Goal: Find specific page/section: Find specific page/section

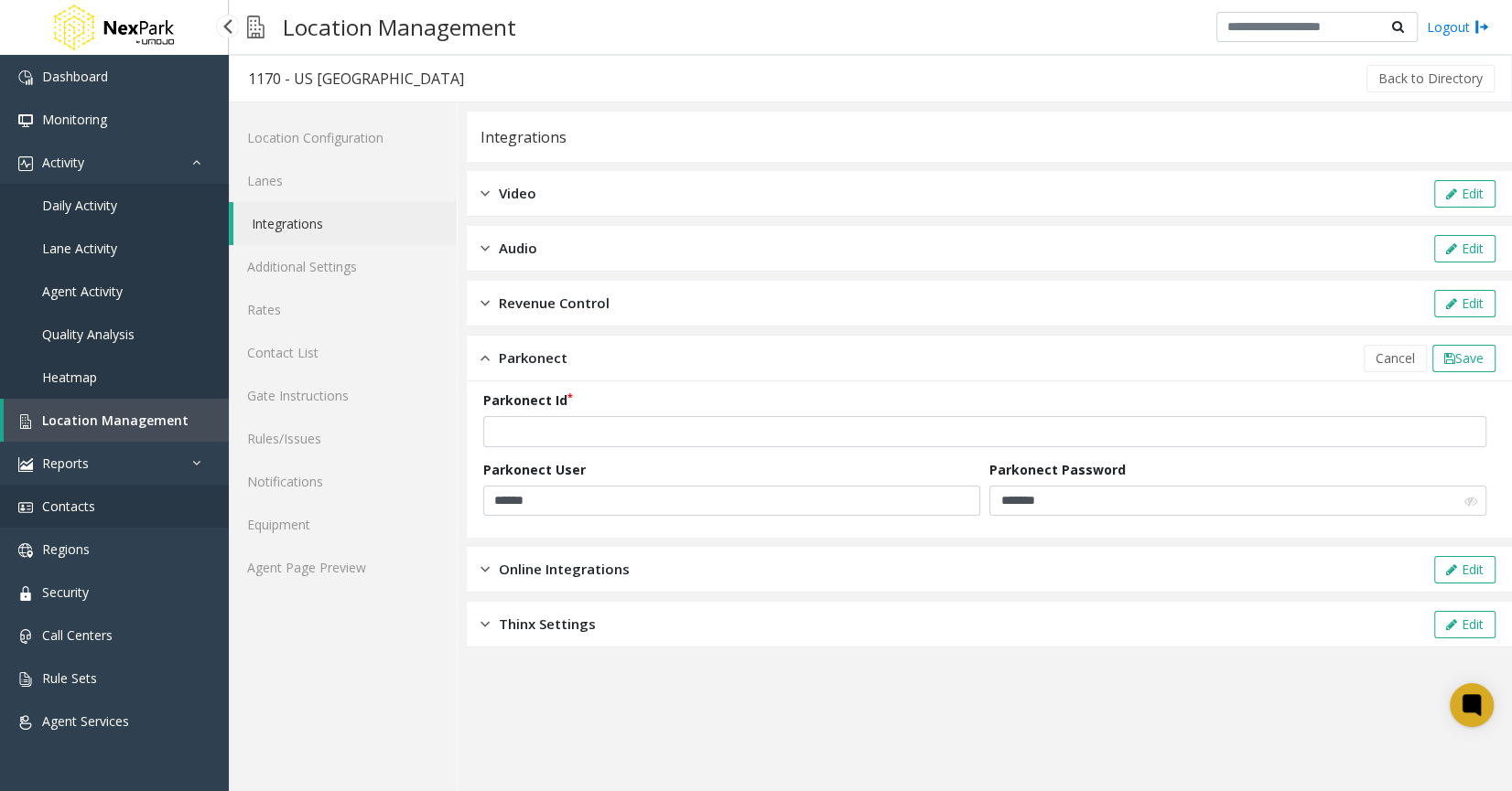
click at [168, 496] on link "Contacts" at bounding box center [114, 506] width 229 height 43
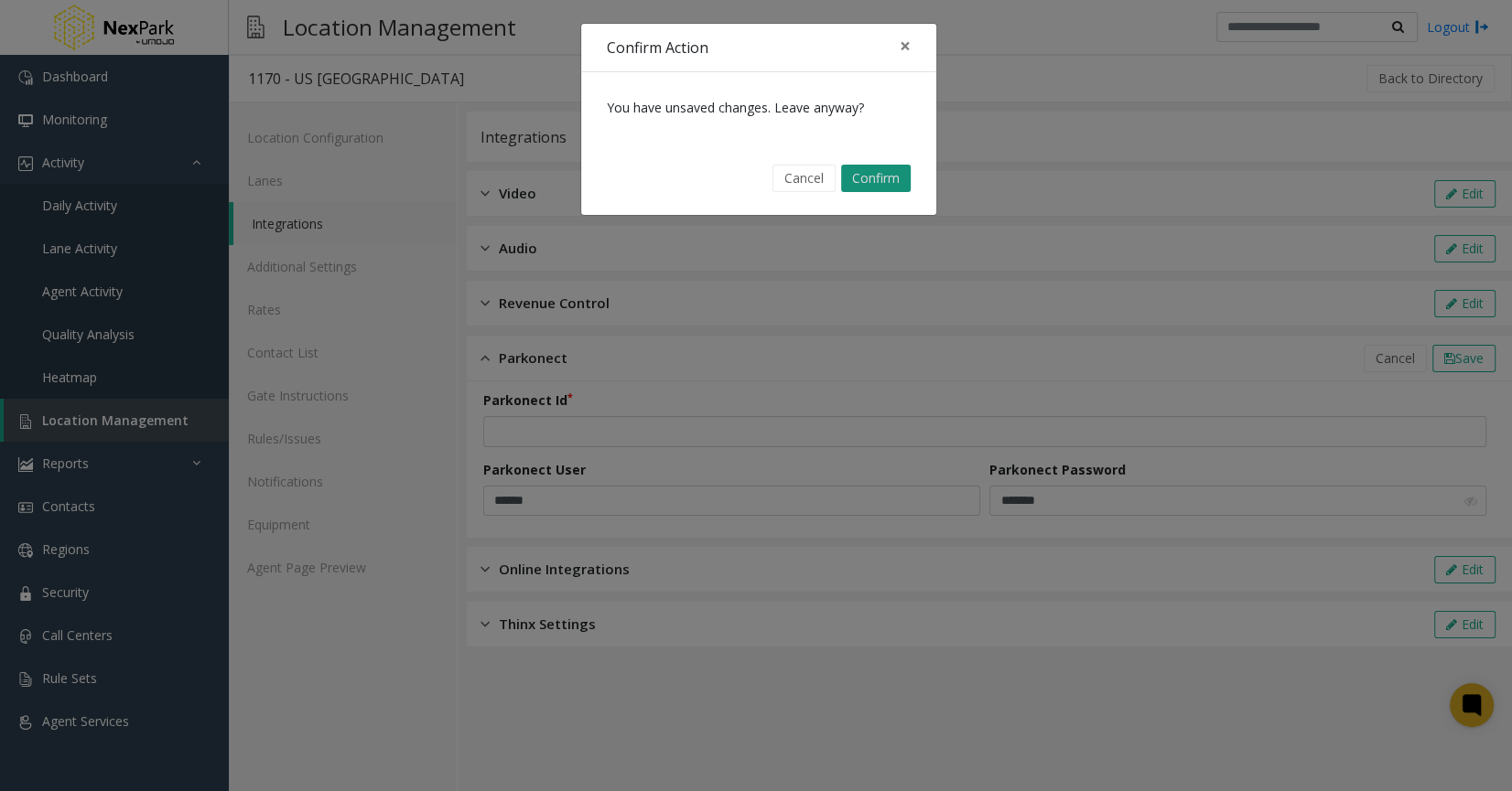
click at [877, 177] on button "Confirm" at bounding box center [876, 178] width 70 height 27
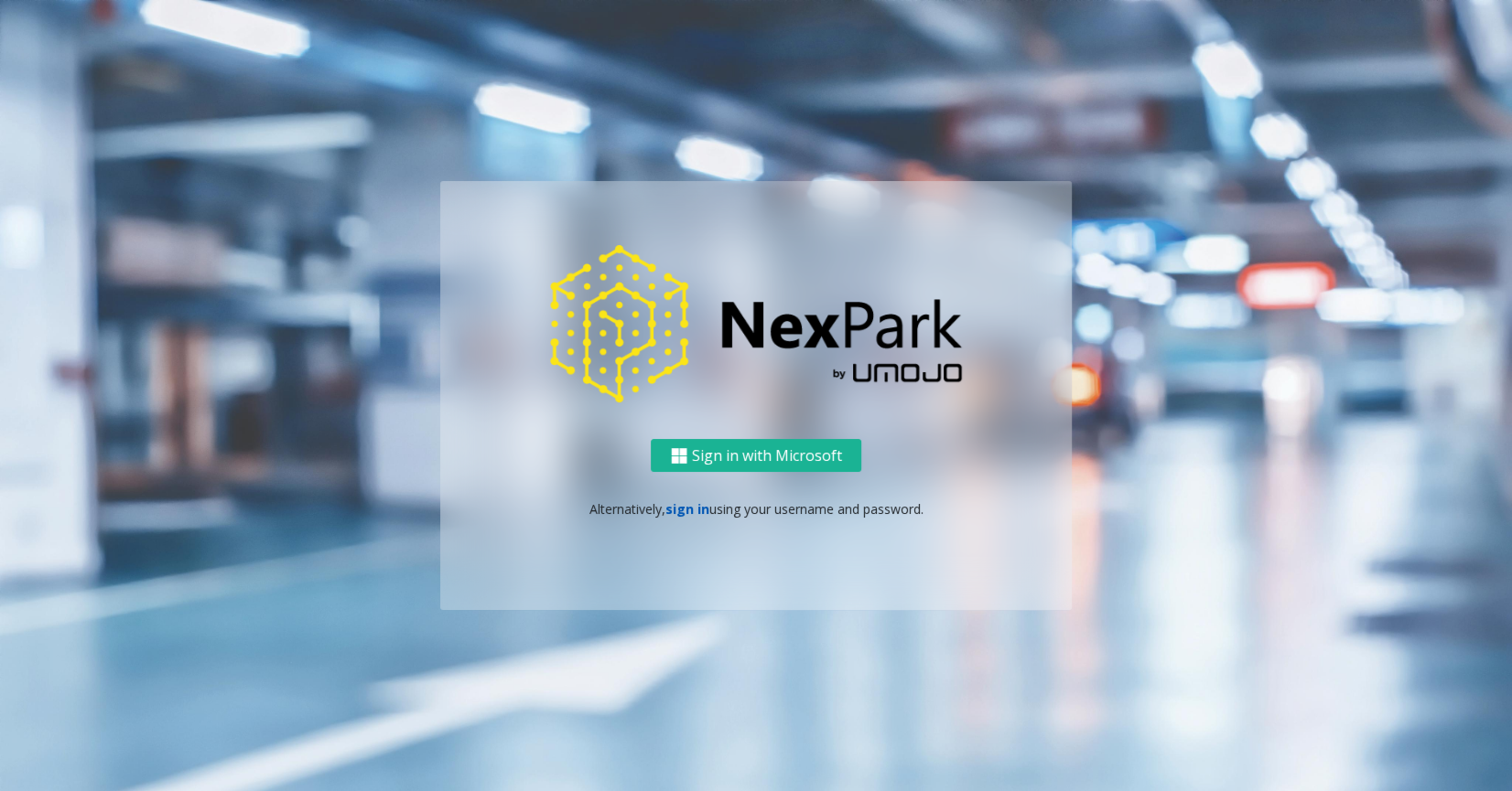
click at [680, 507] on link "sign in" at bounding box center [687, 509] width 44 height 17
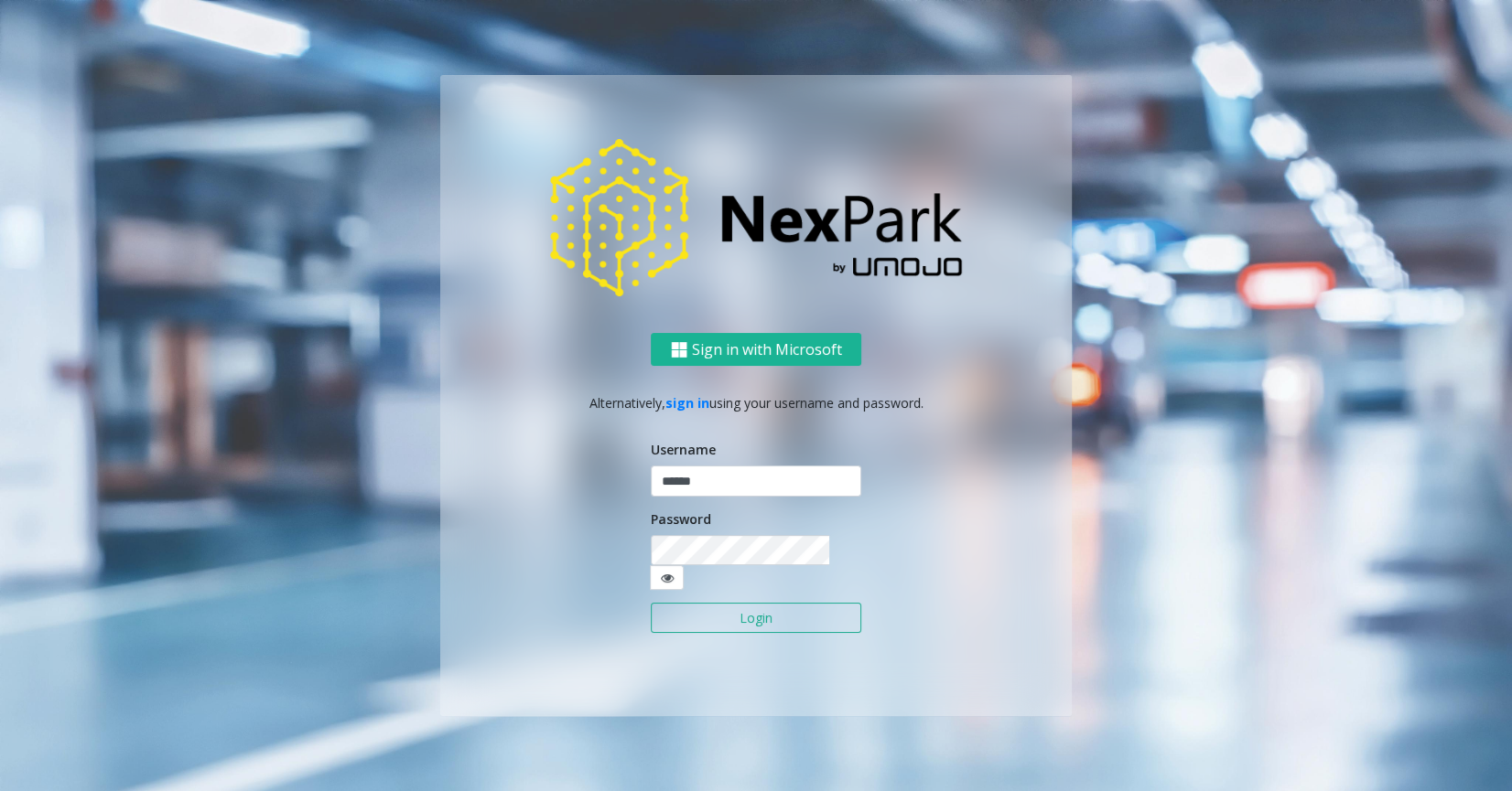
click at [724, 615] on button "Login" at bounding box center [756, 618] width 211 height 31
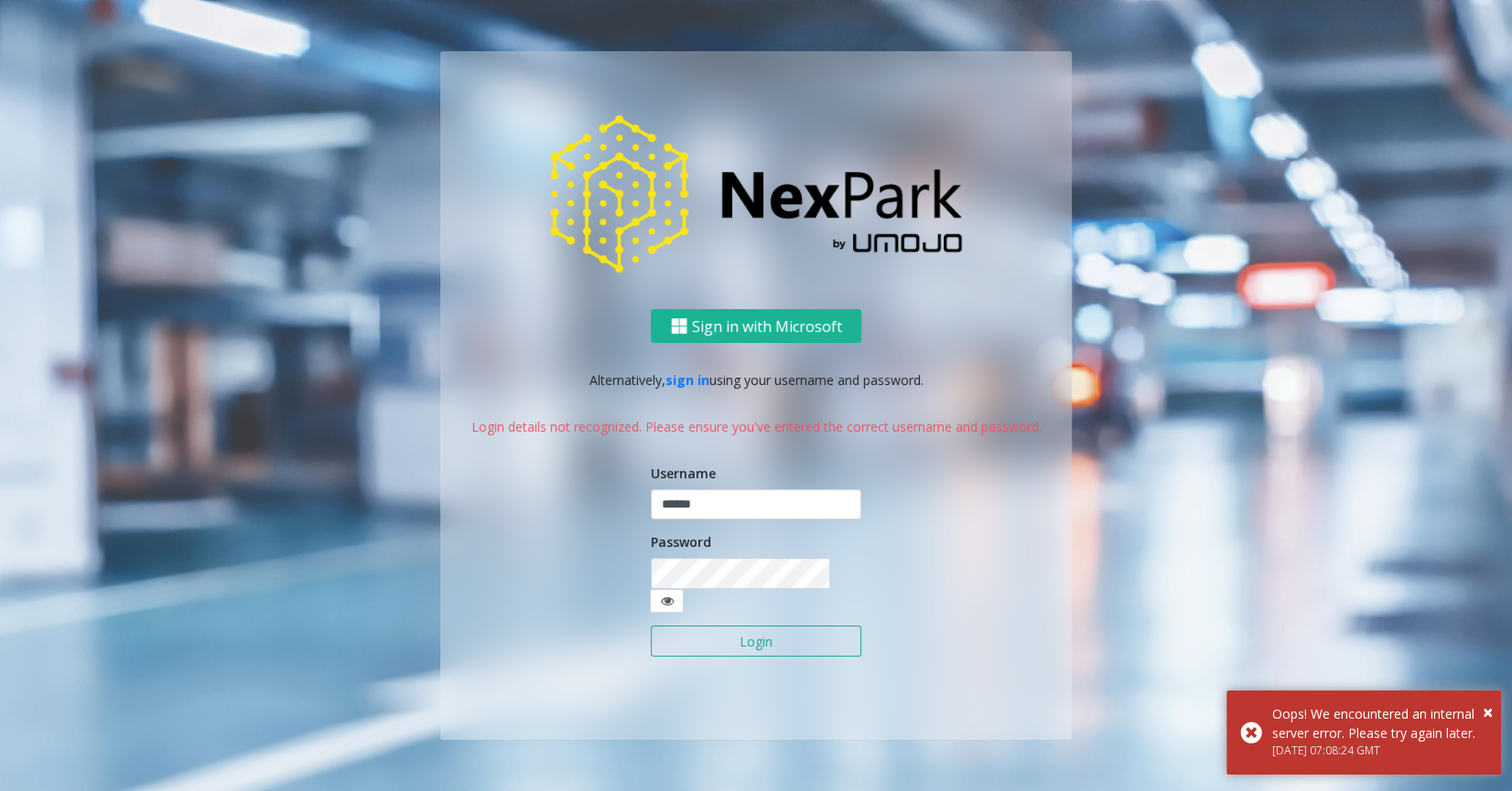
click at [774, 625] on button "Login" at bounding box center [756, 641] width 211 height 31
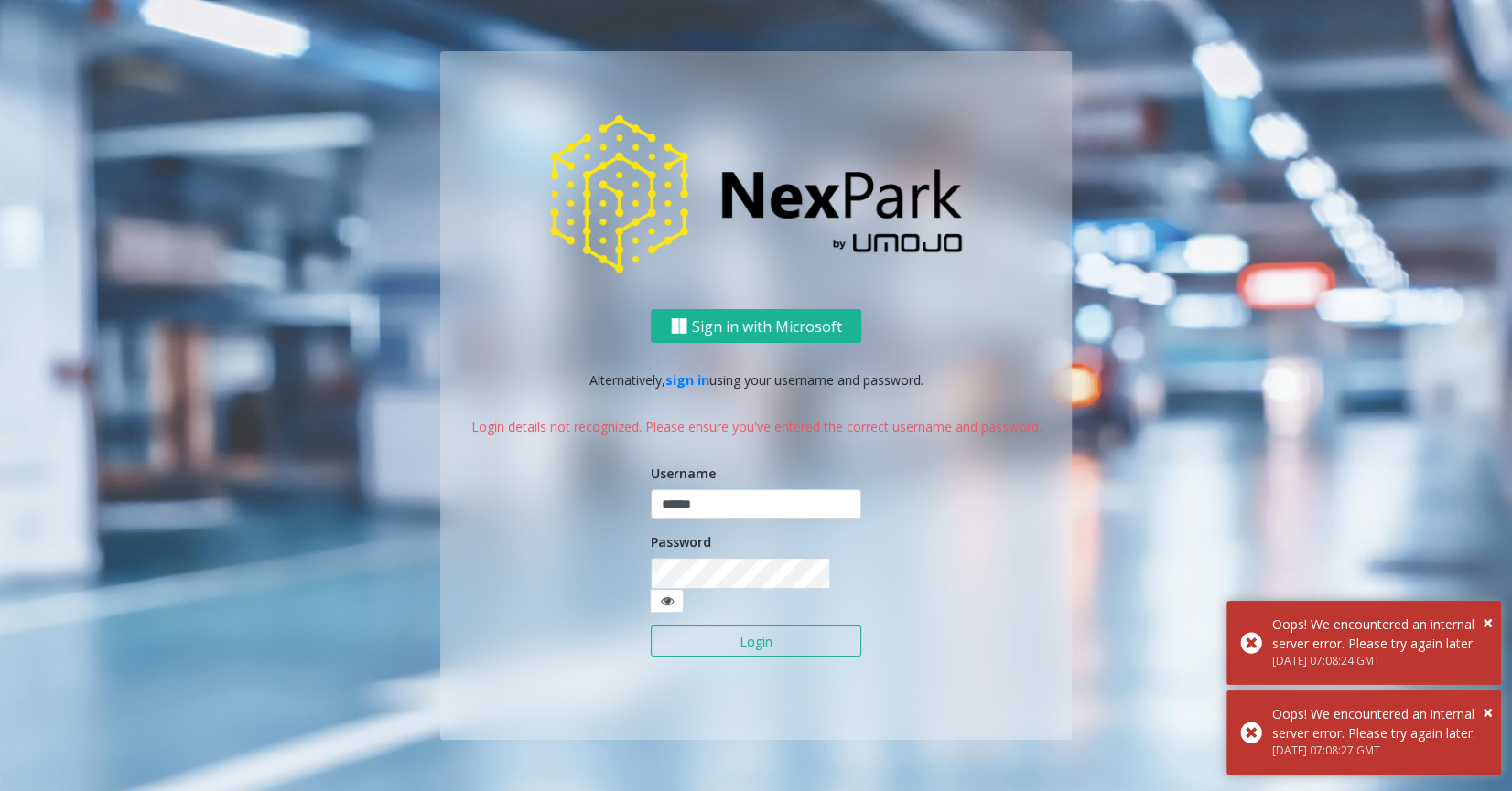
click at [774, 625] on button "Login" at bounding box center [756, 641] width 211 height 31
